Goal: Task Accomplishment & Management: Manage account settings

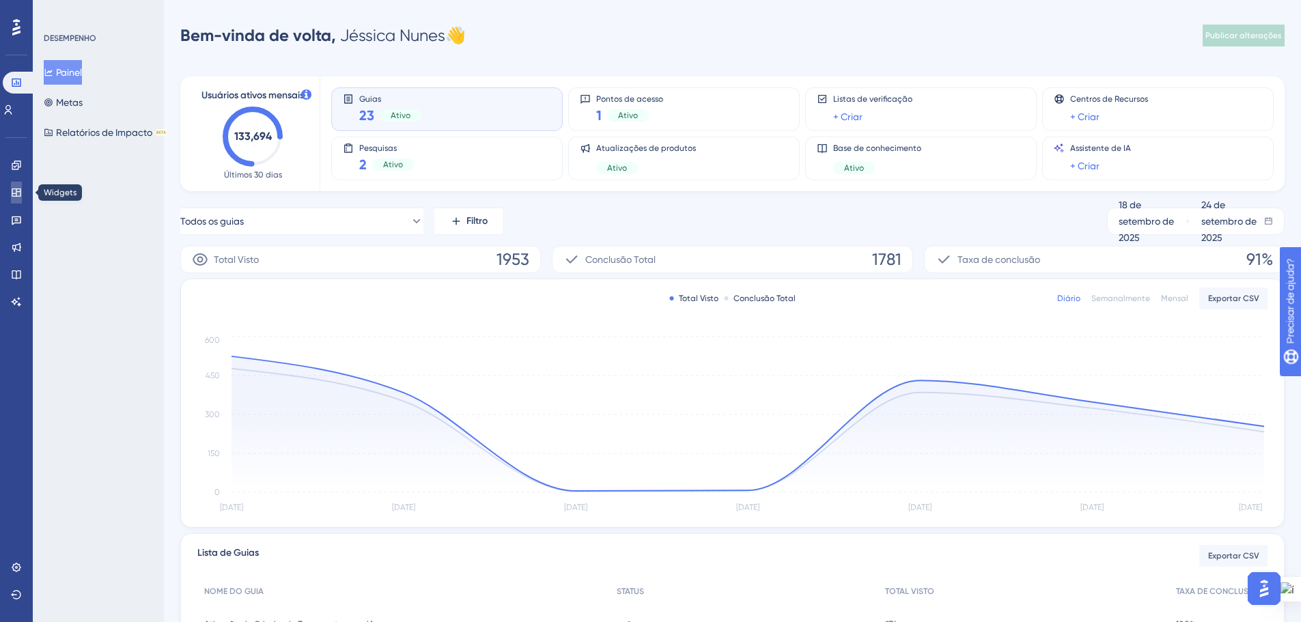
click at [16, 186] on link at bounding box center [16, 193] width 11 height 22
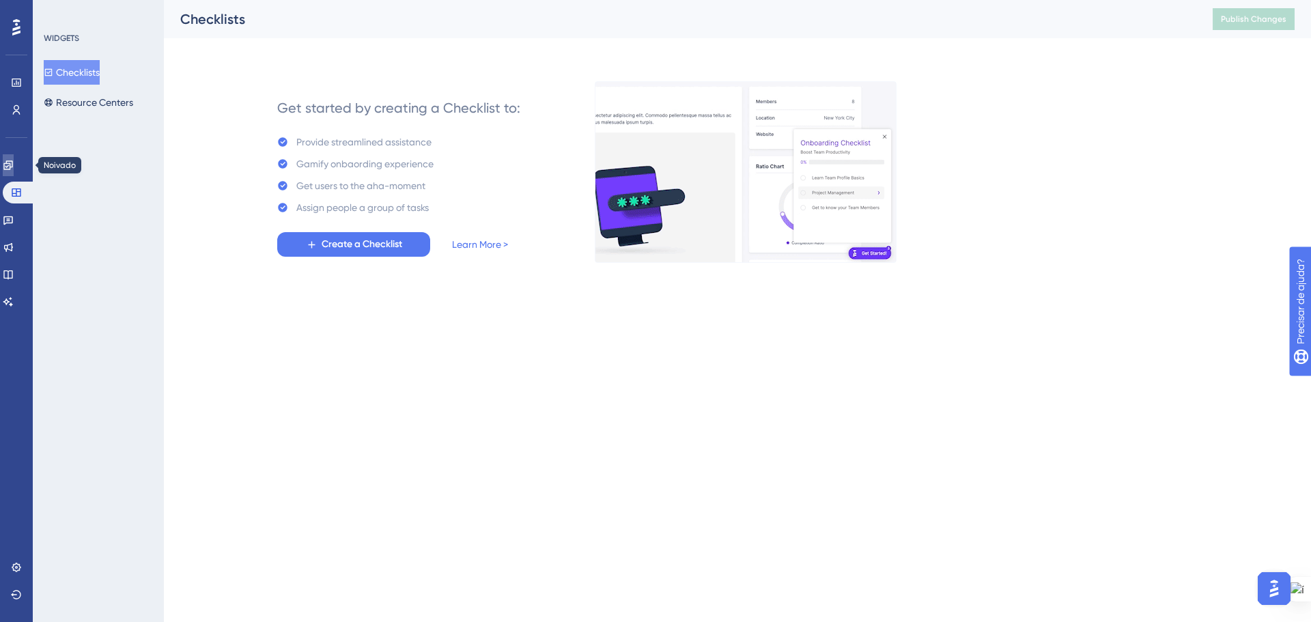
click at [14, 164] on icon at bounding box center [8, 165] width 11 height 11
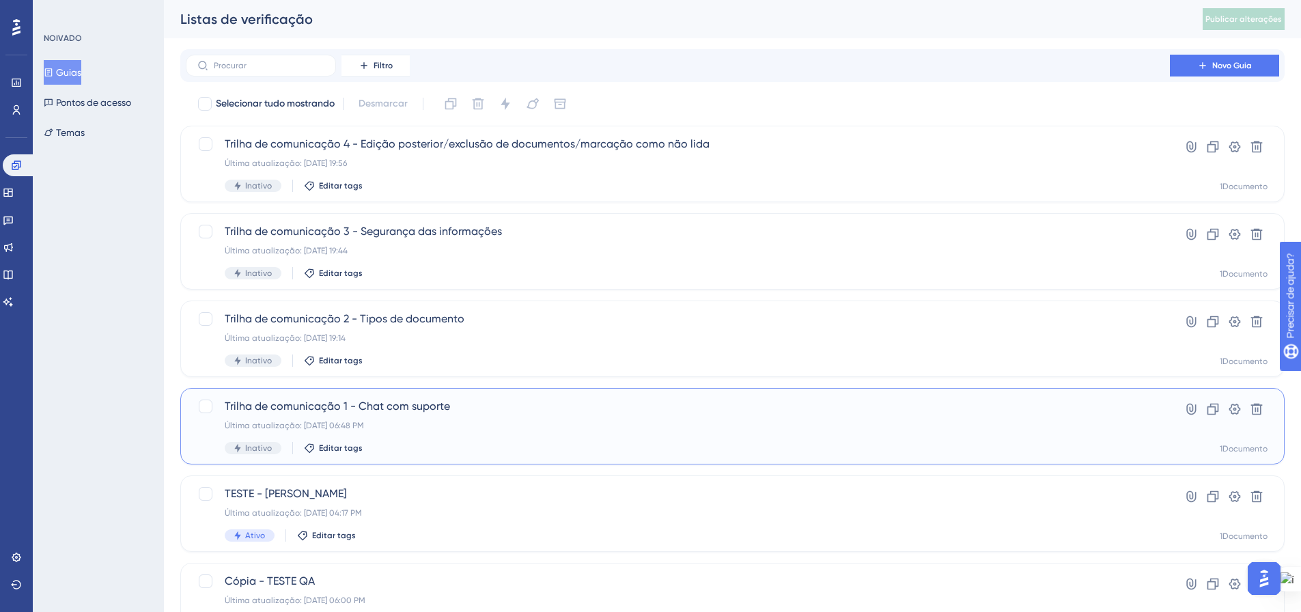
click at [479, 434] on div "Trilha de comunicação 1 - Chat com suporte Última atualização: 19 de set. de 20…" at bounding box center [678, 426] width 906 height 56
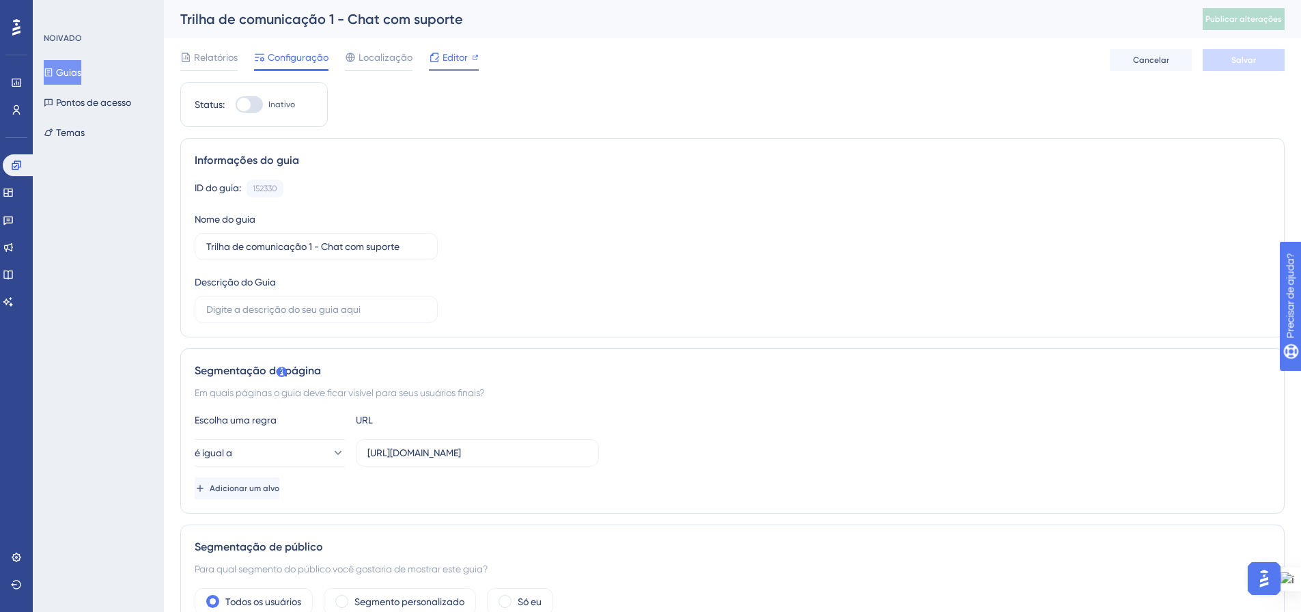
click at [455, 53] on font "Editor" at bounding box center [454, 57] width 25 height 11
click at [438, 57] on icon at bounding box center [434, 57] width 11 height 11
click at [70, 70] on font "Guias" at bounding box center [68, 72] width 25 height 11
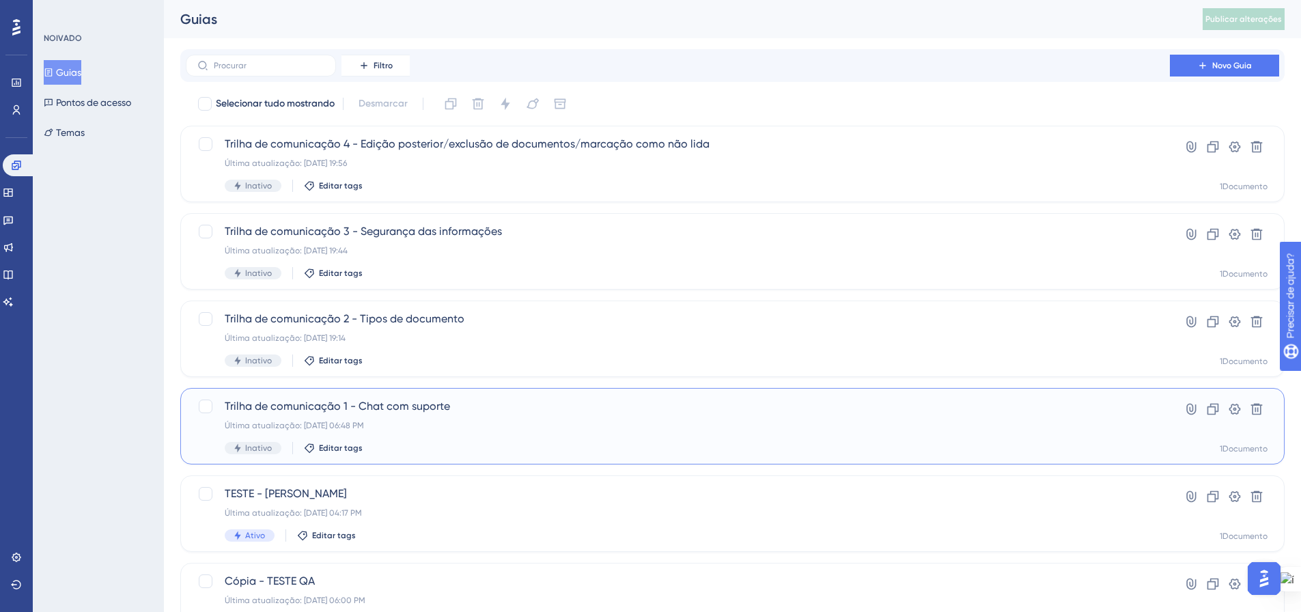
click at [357, 410] on font "Trilha de comunicação 1 - Chat com suporte" at bounding box center [337, 405] width 225 height 13
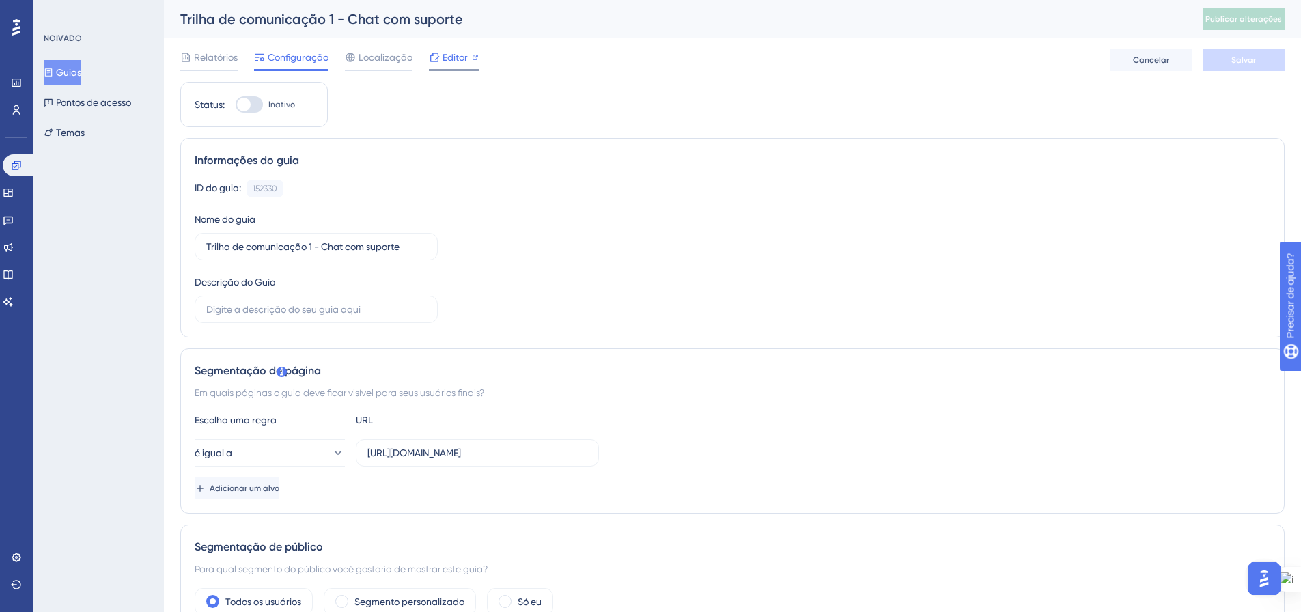
click at [440, 57] on div "Editor" at bounding box center [454, 57] width 50 height 16
click at [76, 74] on font "Guias" at bounding box center [68, 72] width 25 height 11
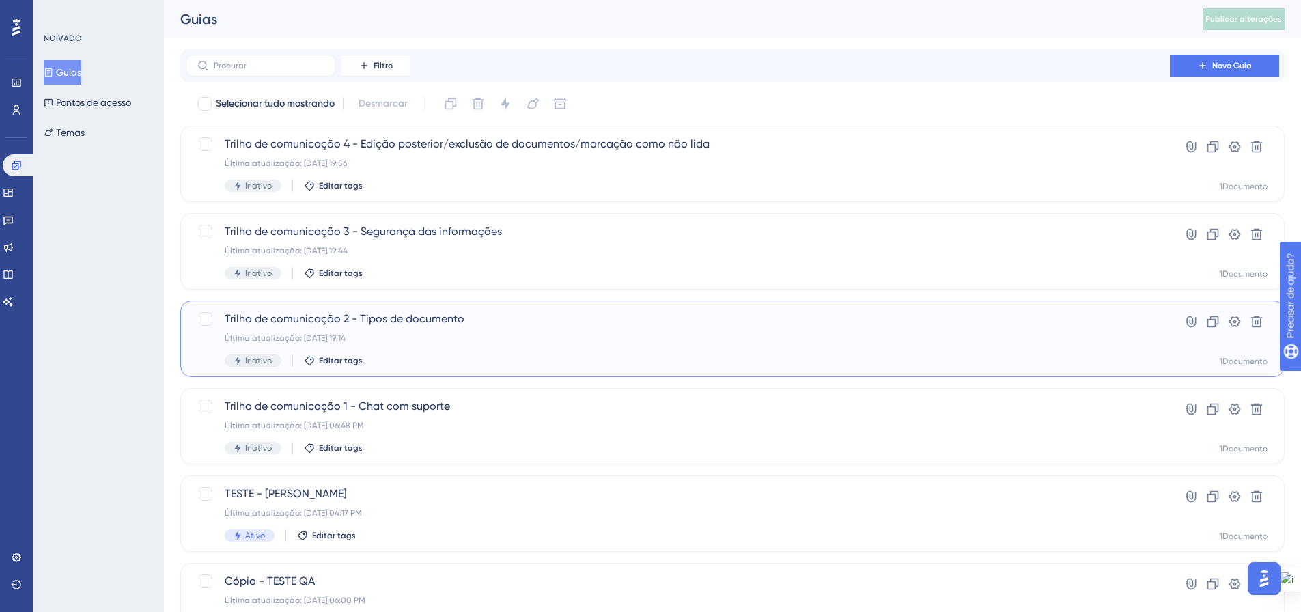
click at [451, 341] on div "Última atualização: 19 de set. de 2025 19:14" at bounding box center [678, 338] width 906 height 11
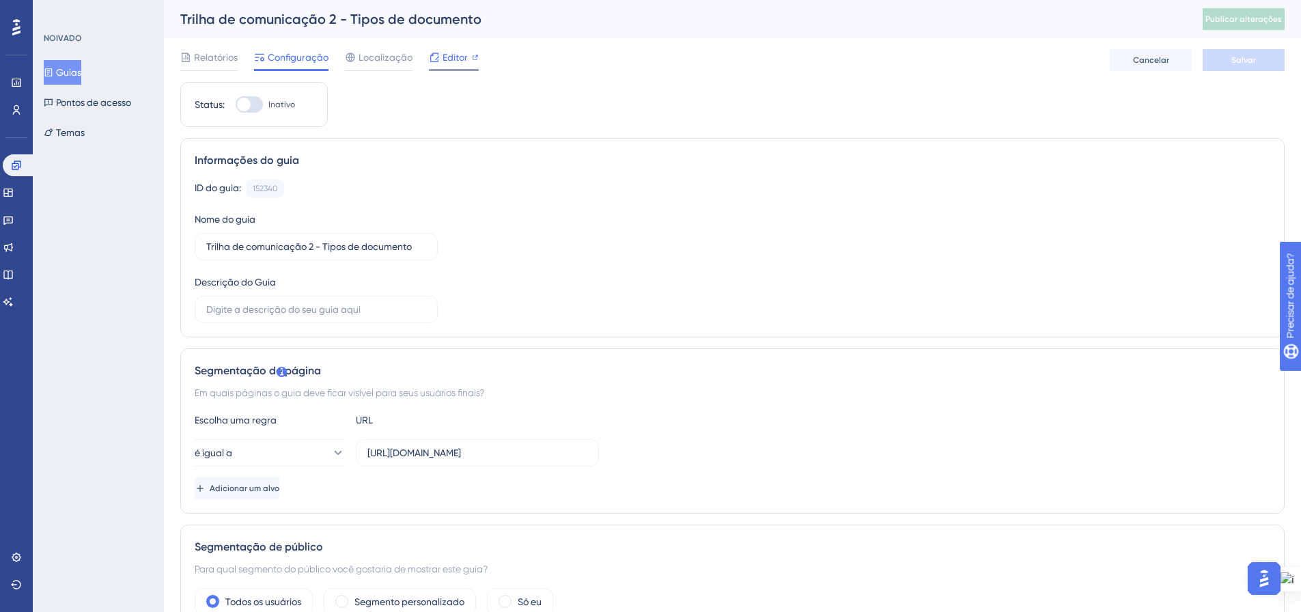
click at [442, 62] on span "Editor" at bounding box center [454, 57] width 25 height 16
click at [214, 60] on font "Relatórios" at bounding box center [216, 57] width 44 height 11
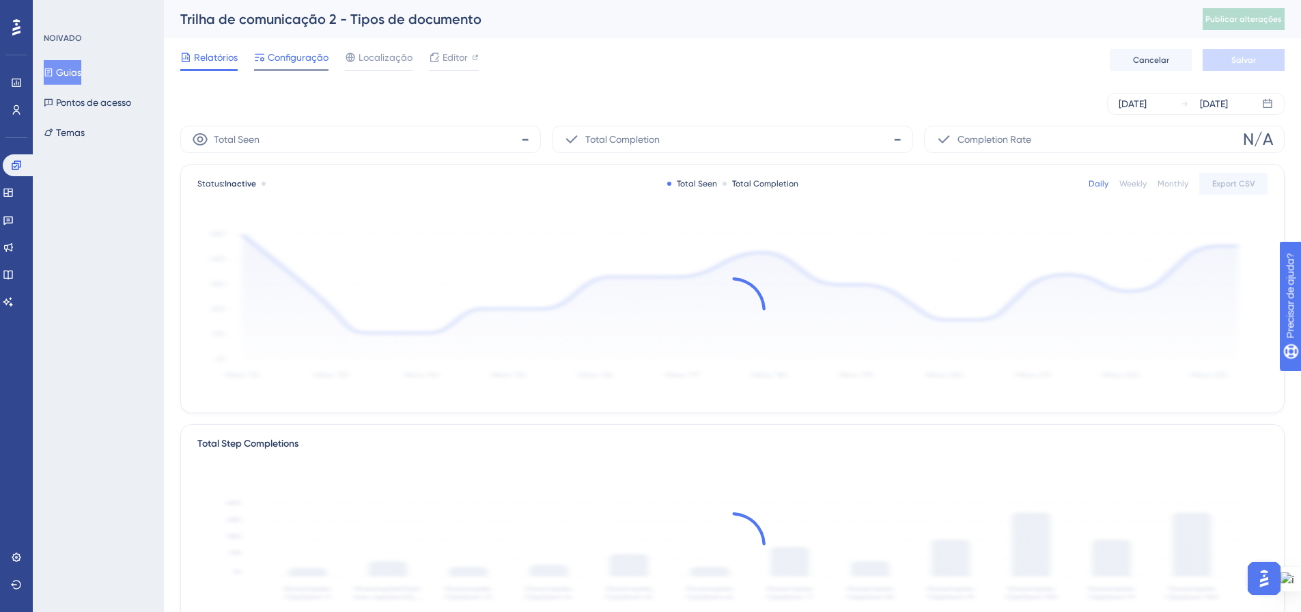
click at [274, 57] on font "Configuração" at bounding box center [298, 57] width 61 height 11
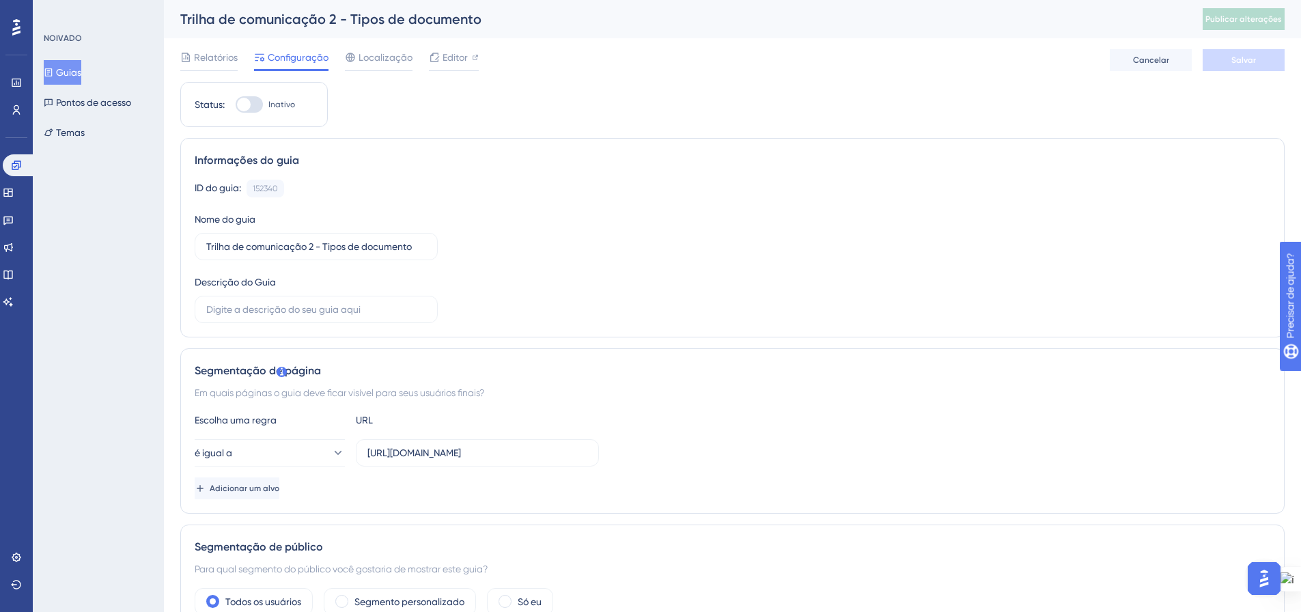
click at [53, 68] on icon at bounding box center [49, 73] width 10 height 10
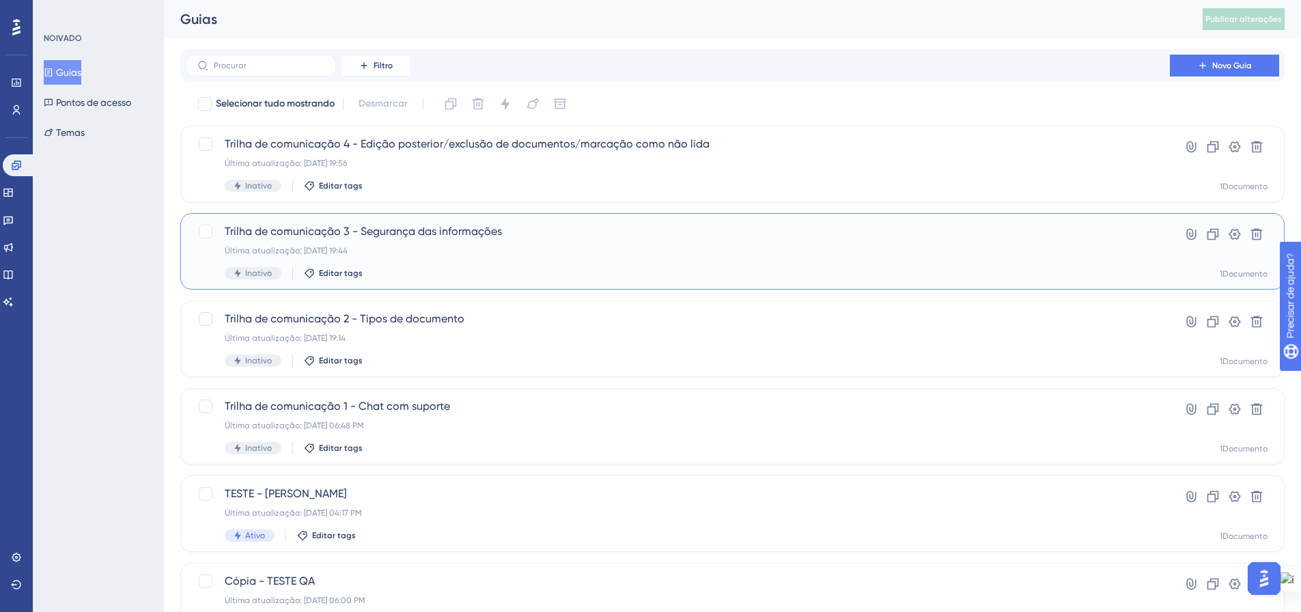
click at [373, 238] on span "Trilha de comunicação 3 - Segurança das informações" at bounding box center [678, 231] width 906 height 16
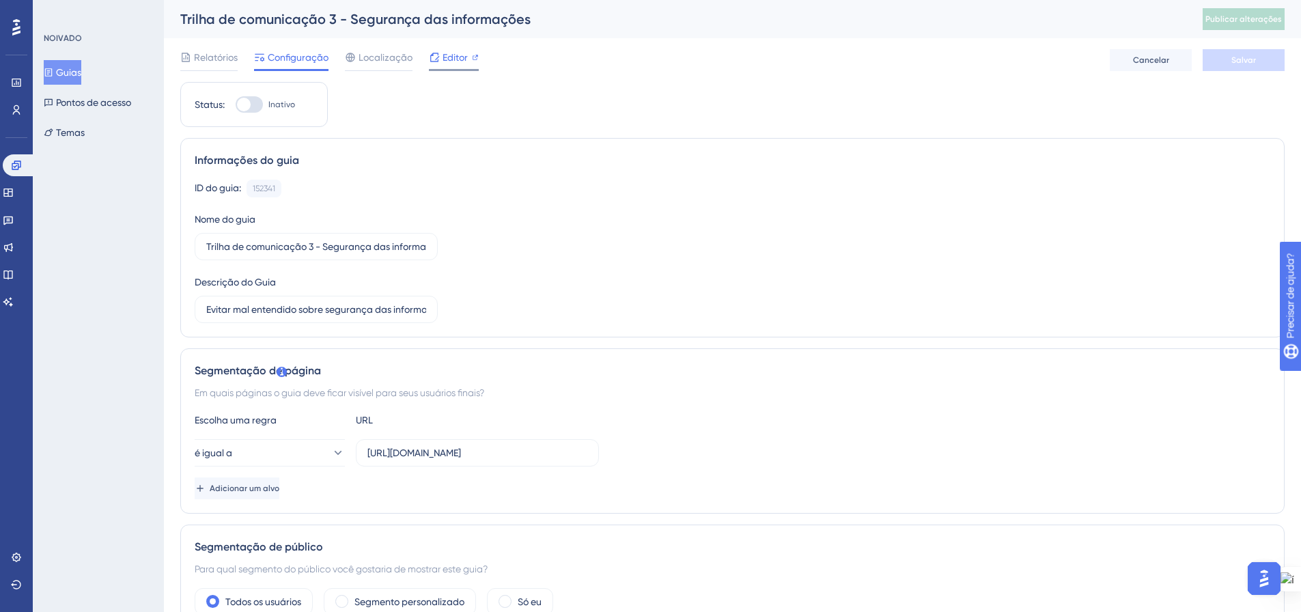
click at [453, 61] on font "Editor" at bounding box center [454, 57] width 25 height 11
